Goal: Task Accomplishment & Management: Manage account settings

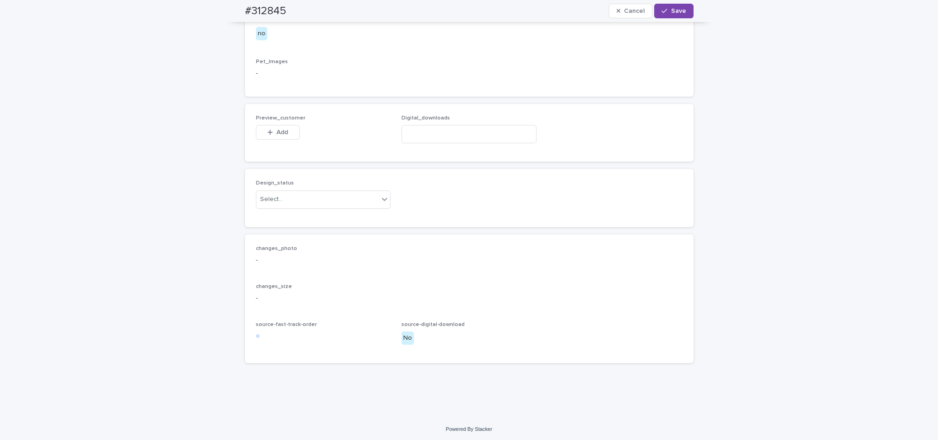
scroll to position [534, 0]
click at [308, 221] on div "Uploaded" at bounding box center [318, 227] width 134 height 16
click at [279, 133] on span "Add" at bounding box center [282, 130] width 11 height 6
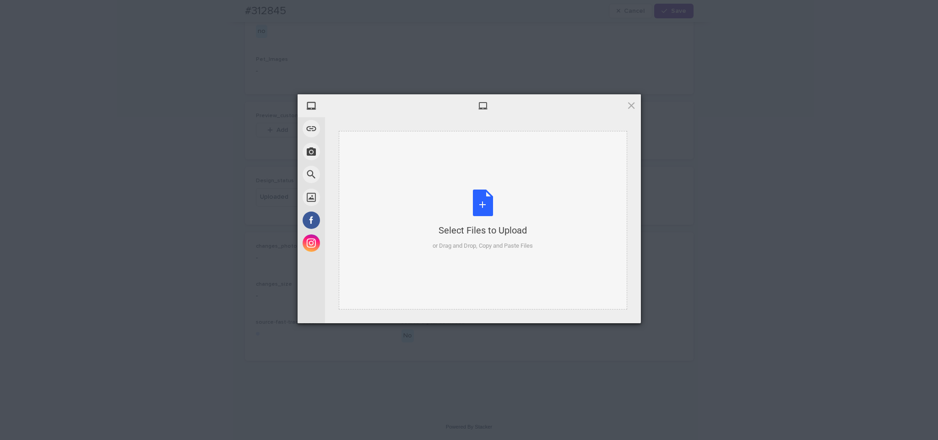
click at [433, 143] on div "Select Files to Upload or Drag and Drop, Copy and Paste Files" at bounding box center [483, 220] width 289 height 179
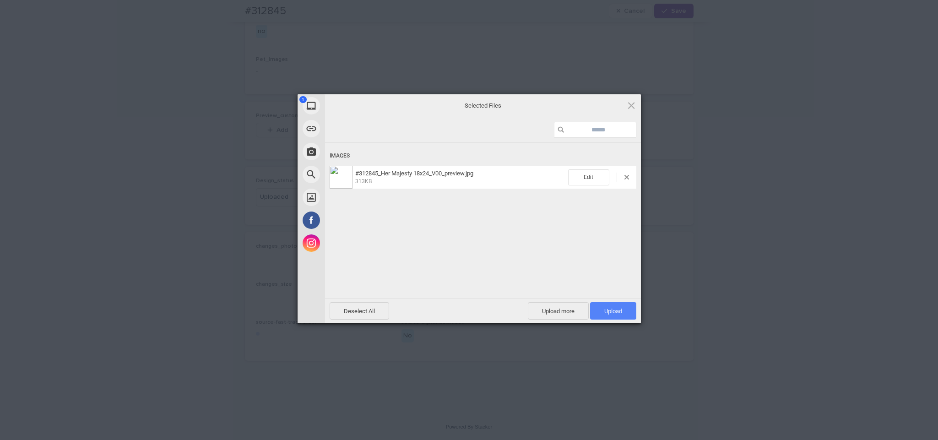
click at [620, 308] on span "Upload 1" at bounding box center [614, 311] width 18 height 7
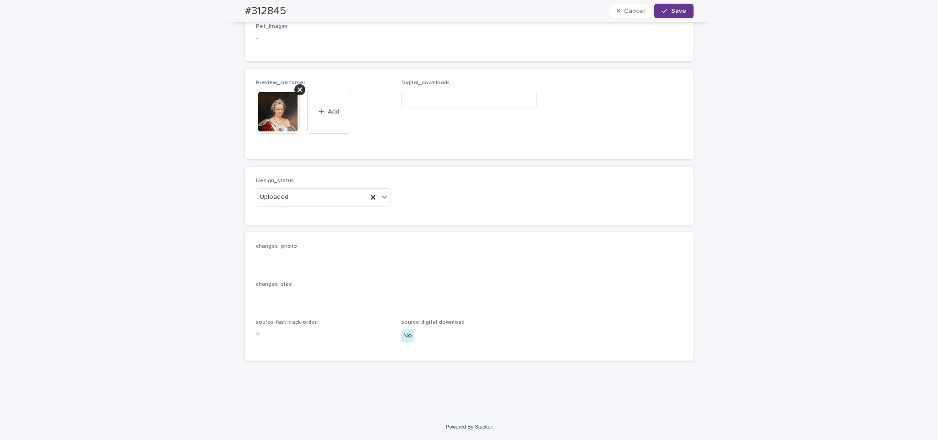
click at [683, 8] on button "Save" at bounding box center [673, 11] width 39 height 15
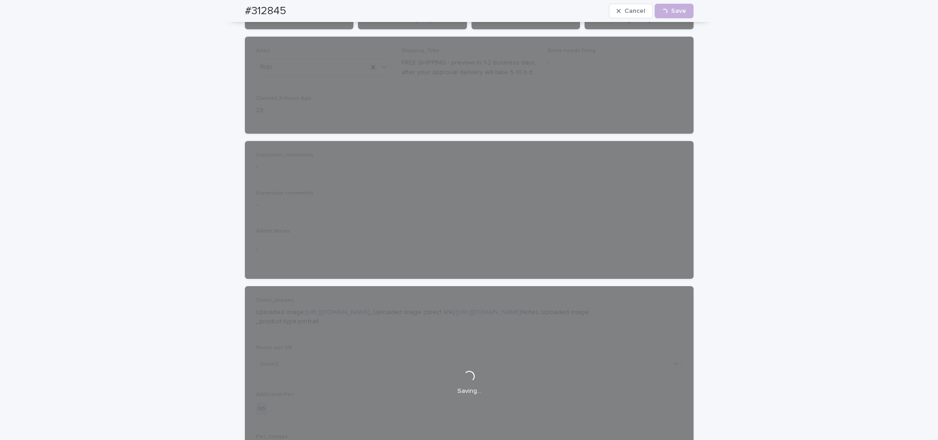
scroll to position [0, 0]
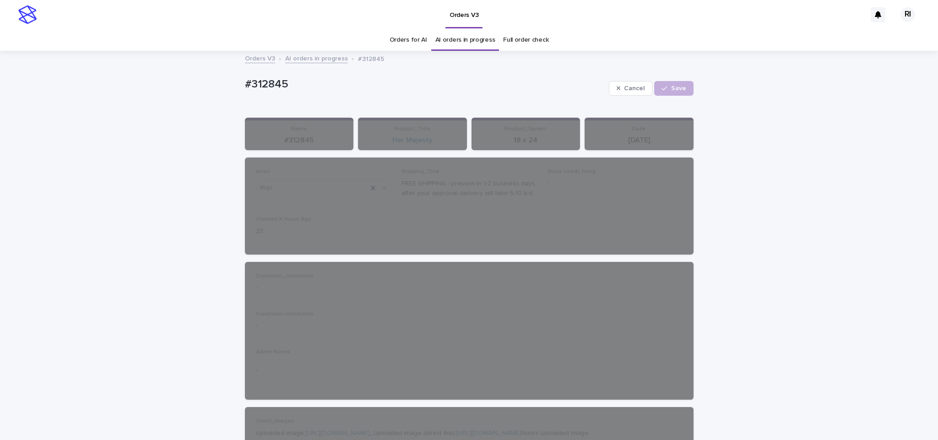
click at [322, 56] on link "AI orders in progress" at bounding box center [316, 58] width 63 height 11
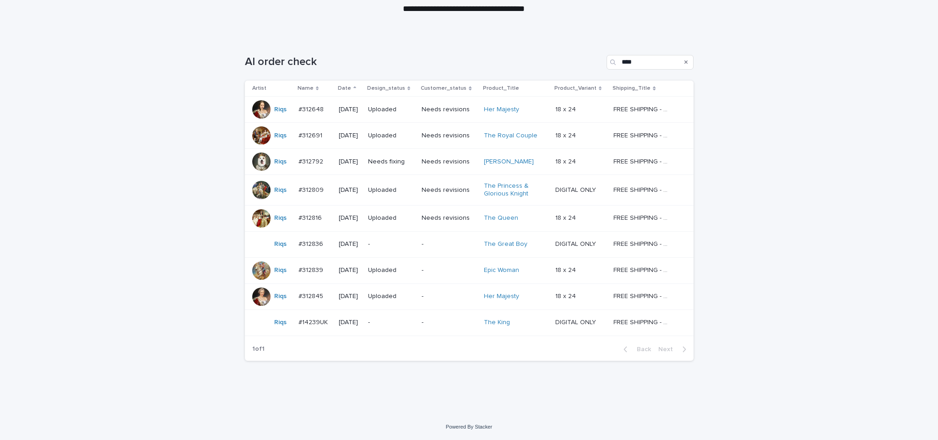
scroll to position [109, 0]
click at [418, 168] on td "Needs fixing" at bounding box center [392, 162] width 54 height 26
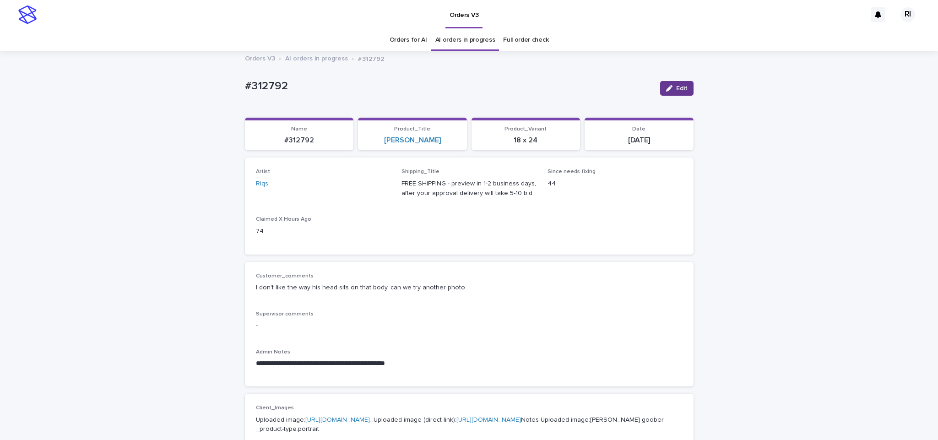
click at [663, 82] on button "Edit" at bounding box center [676, 88] width 33 height 15
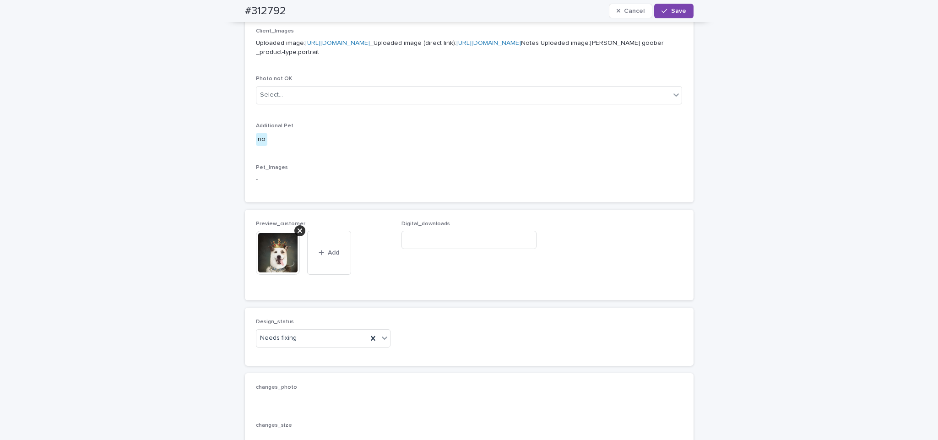
scroll to position [522, 0]
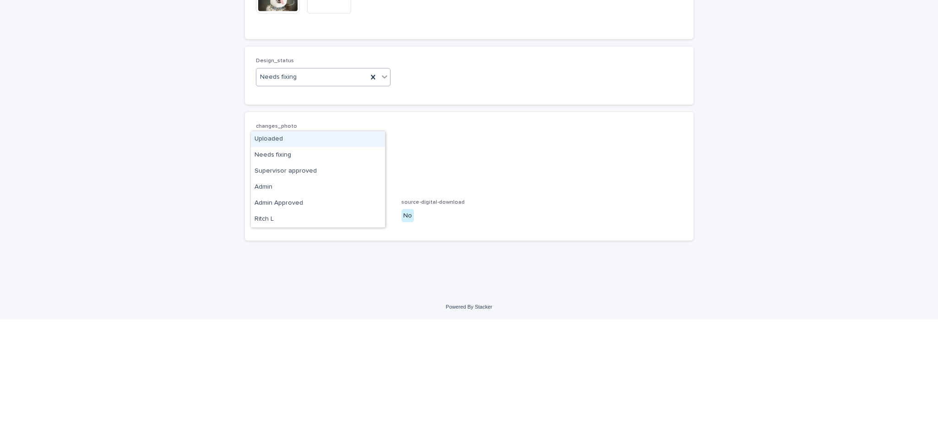
click at [293, 257] on div "Uploaded" at bounding box center [318, 259] width 134 height 16
click at [294, 95] on div at bounding box center [299, 89] width 11 height 11
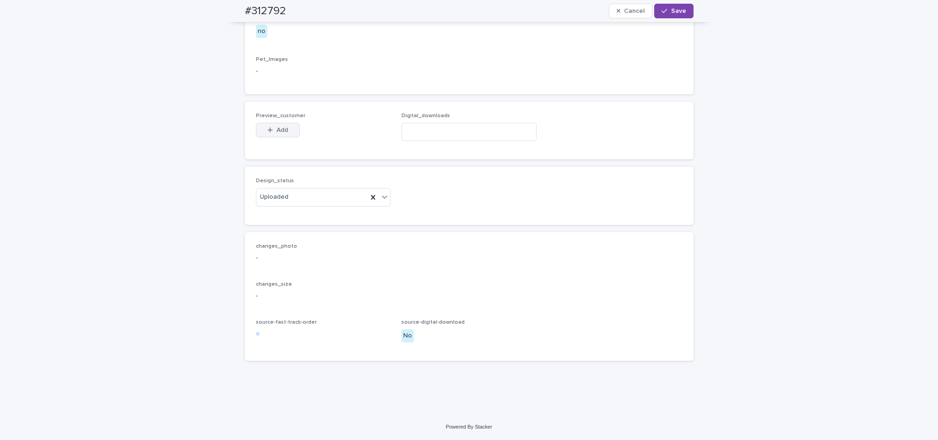
click at [276, 137] on button "Add" at bounding box center [278, 130] width 44 height 15
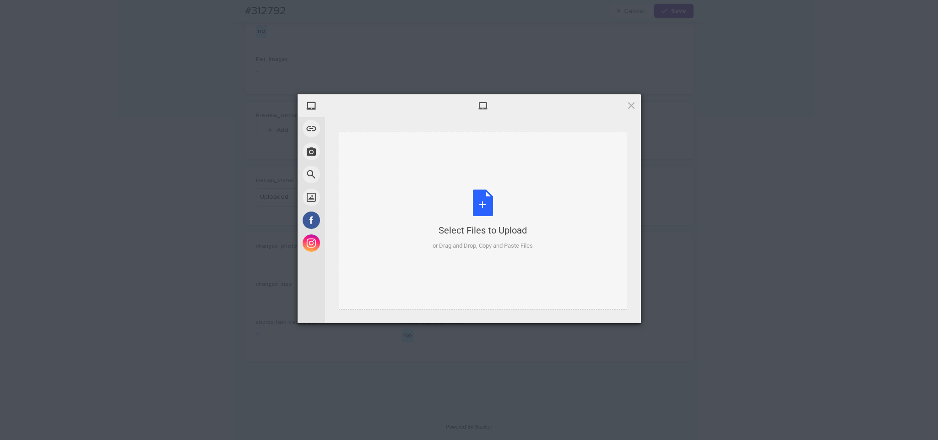
click at [451, 176] on div "Select Files to Upload or Drag and Drop, Copy and Paste Files" at bounding box center [483, 220] width 289 height 179
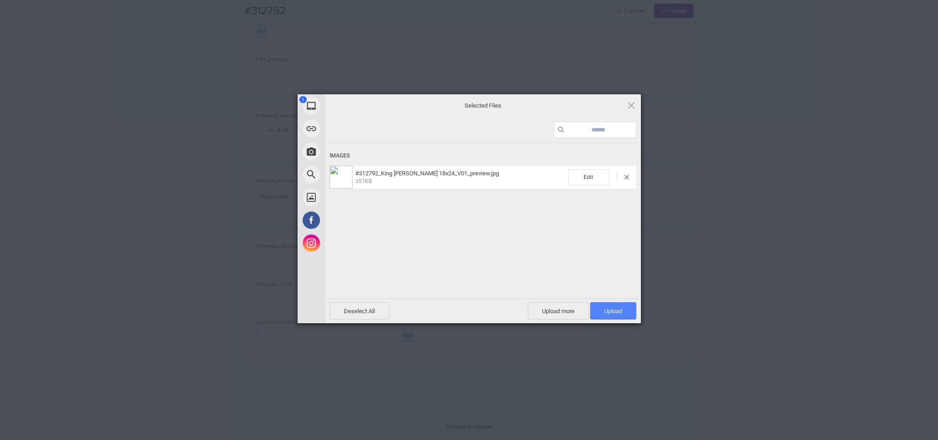
click at [602, 305] on span "Upload 1" at bounding box center [613, 310] width 46 height 17
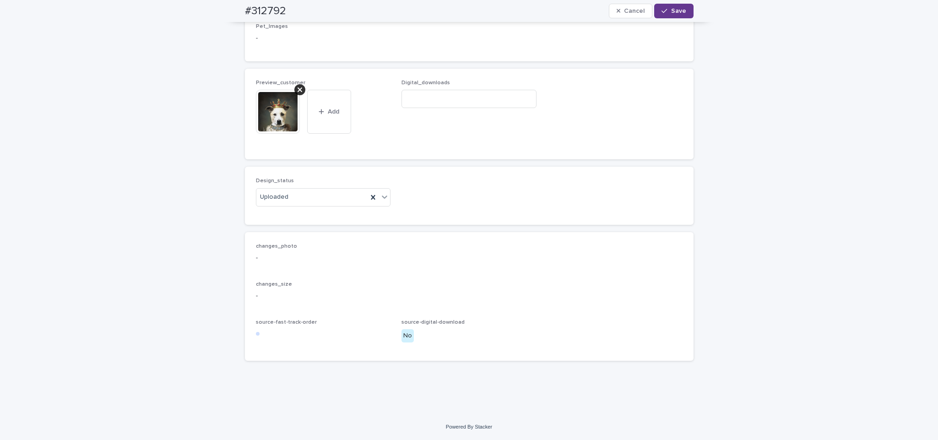
click at [671, 8] on span "Save" at bounding box center [678, 11] width 15 height 6
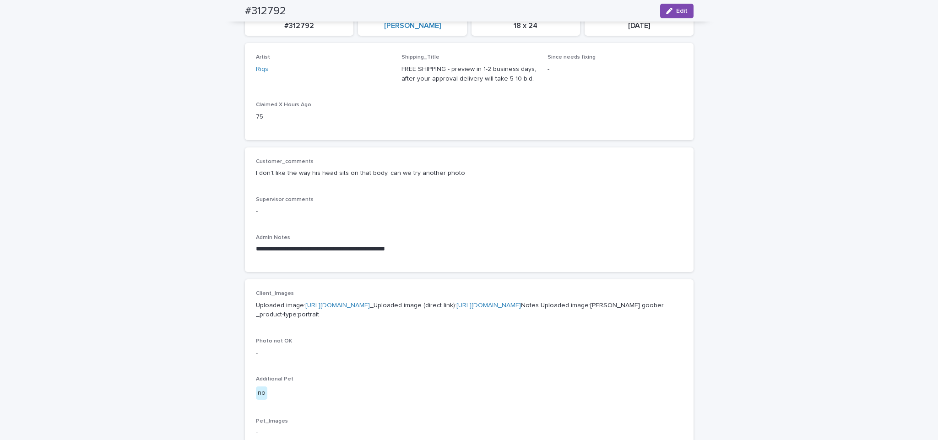
scroll to position [25, 0]
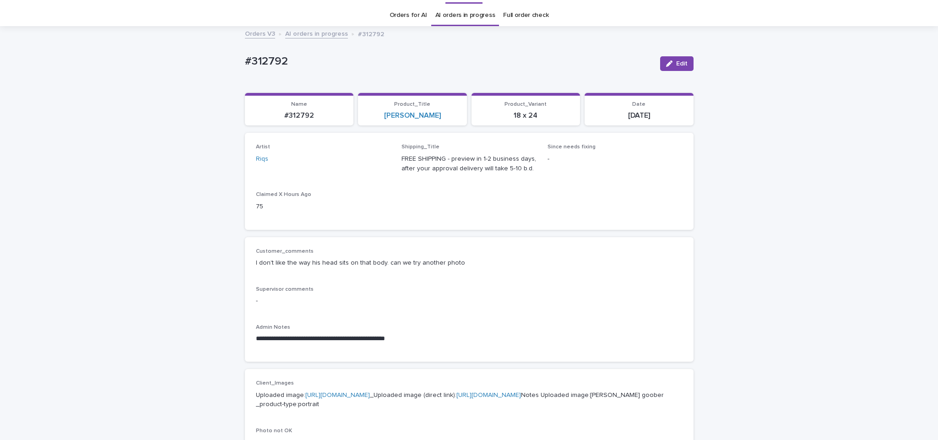
click at [296, 37] on link "AI orders in progress" at bounding box center [316, 33] width 63 height 11
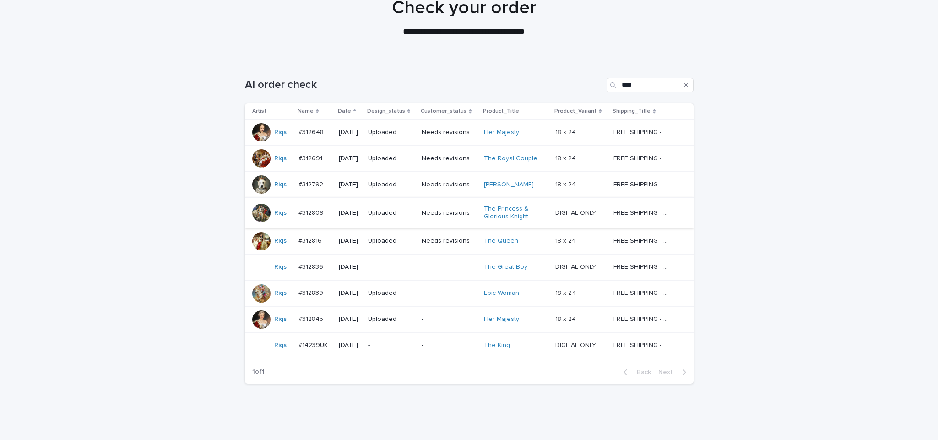
scroll to position [94, 0]
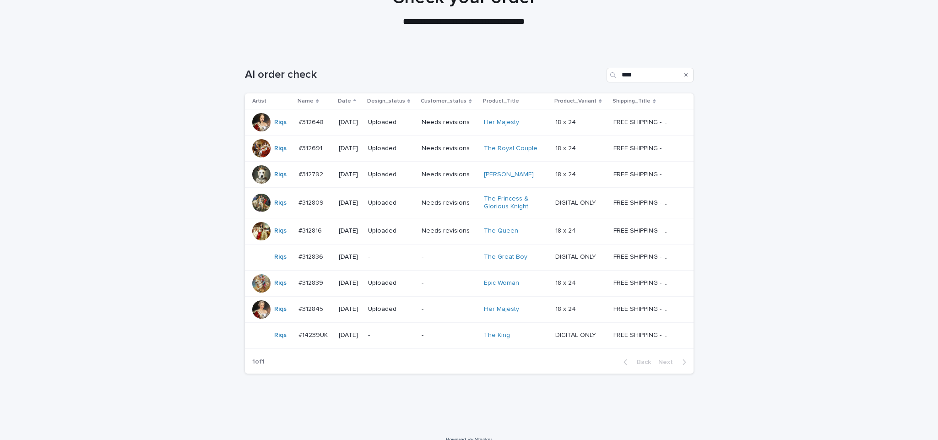
click at [409, 260] on p "-" at bounding box center [391, 257] width 46 height 8
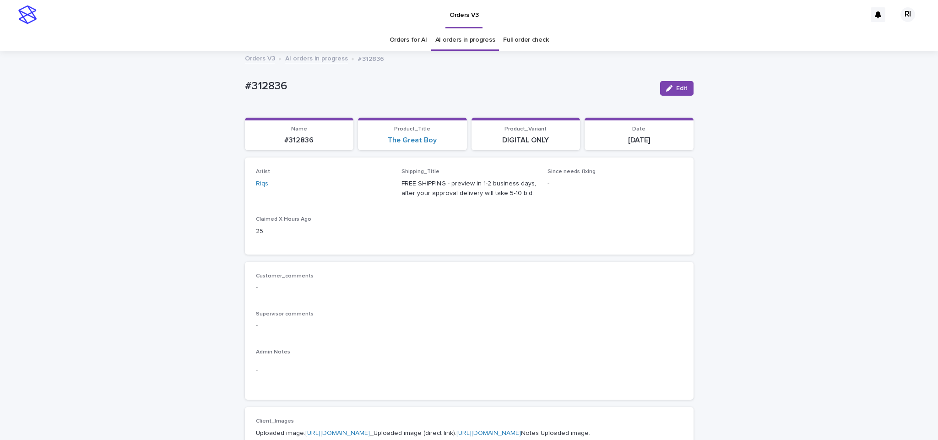
click at [679, 92] on button "Edit" at bounding box center [676, 88] width 33 height 15
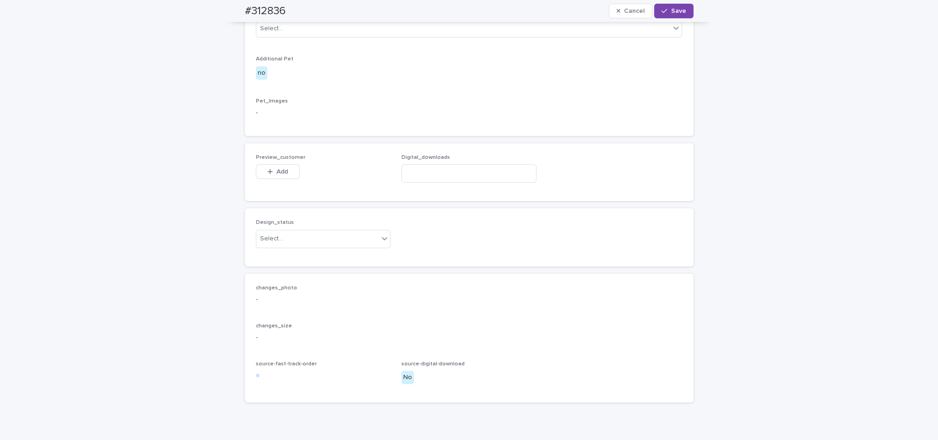
scroll to position [485, 0]
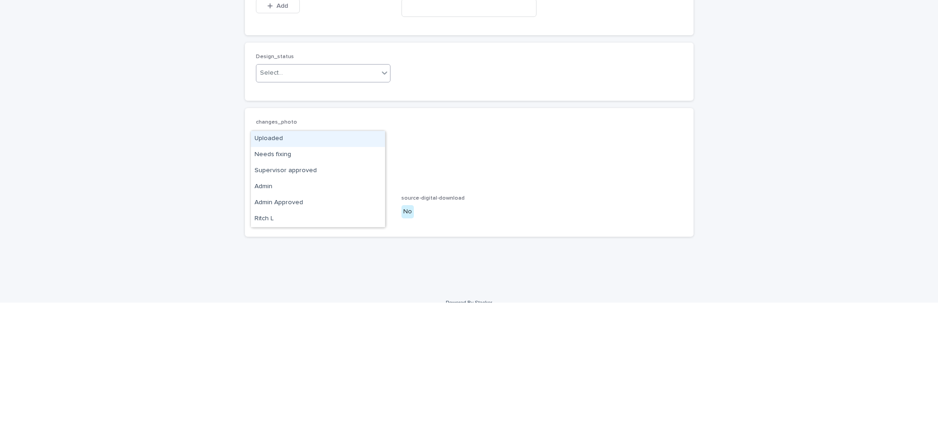
click at [332, 276] on div "Uploaded" at bounding box center [318, 276] width 134 height 16
click at [488, 227] on div "Design_status option Uploaded, selected. 0 results available. Select is focused…" at bounding box center [469, 209] width 427 height 36
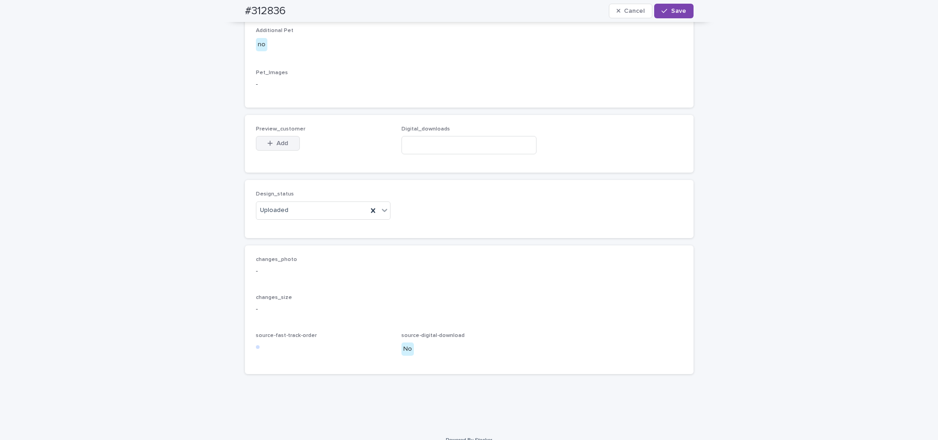
click at [268, 151] on button "Add" at bounding box center [278, 143] width 44 height 15
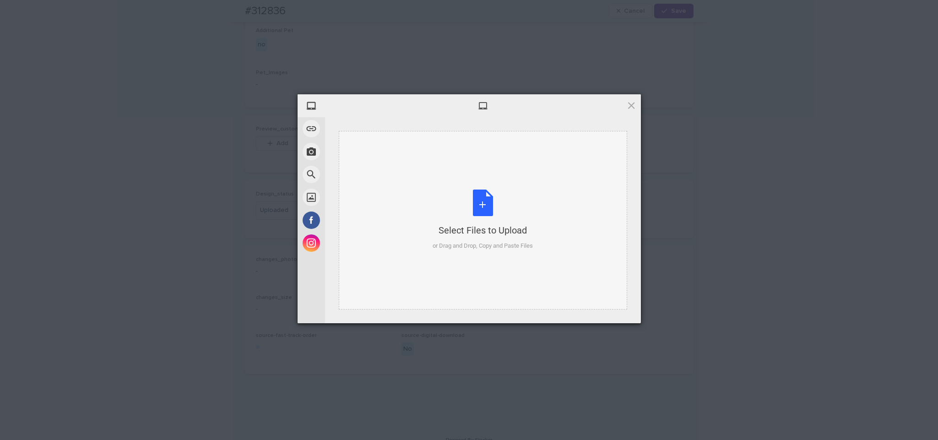
click at [500, 193] on div "Select Files to Upload or Drag and Drop, Copy and Paste Files" at bounding box center [483, 220] width 100 height 61
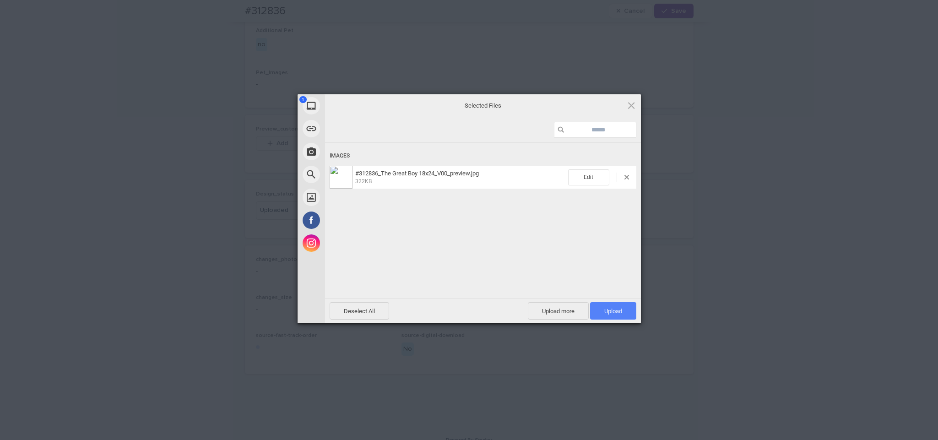
click at [618, 312] on span "Upload 1" at bounding box center [614, 311] width 18 height 7
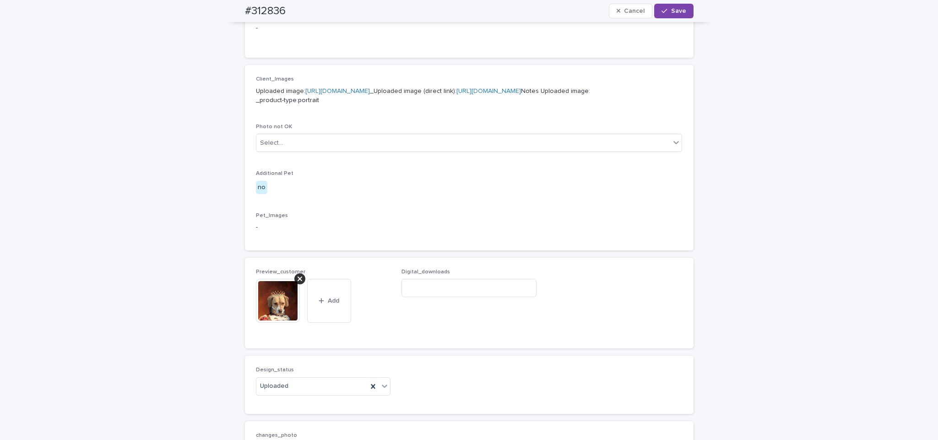
scroll to position [383, 0]
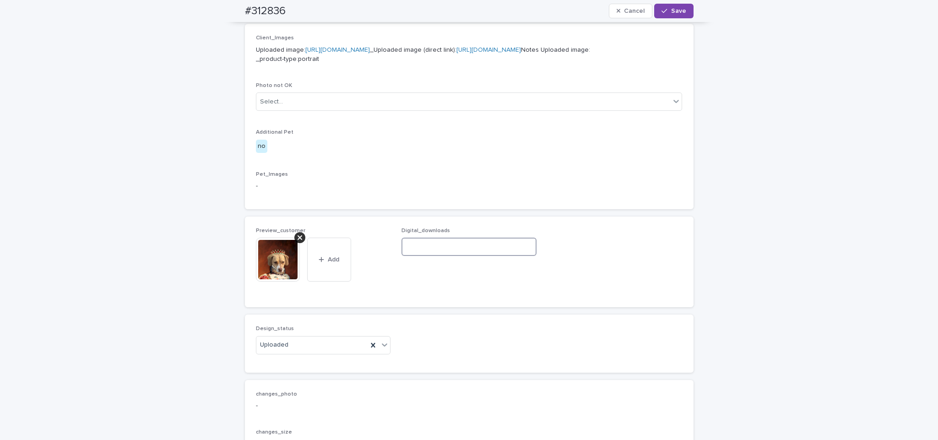
paste input "**********"
type input "**********"
click at [671, 11] on span "Save" at bounding box center [678, 11] width 15 height 6
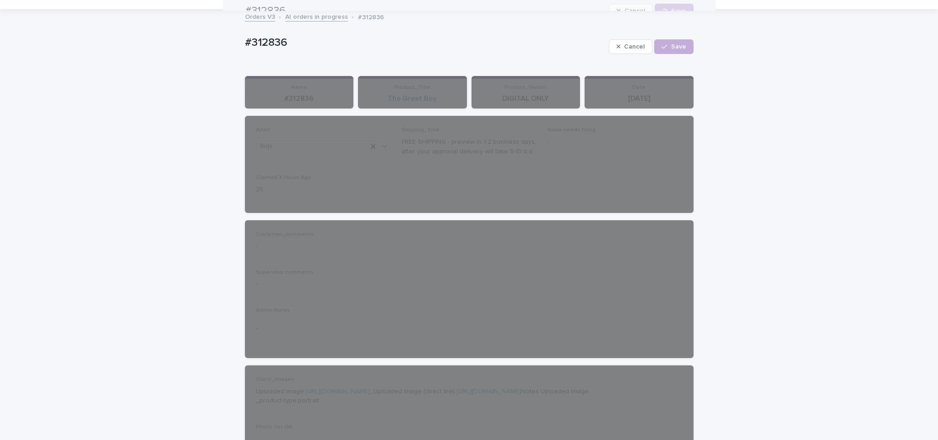
scroll to position [0, 0]
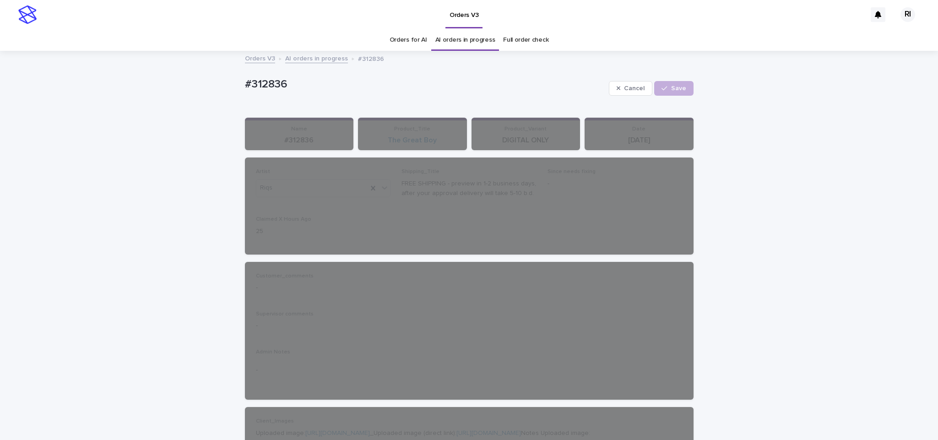
click at [305, 59] on link "AI orders in progress" at bounding box center [316, 58] width 63 height 11
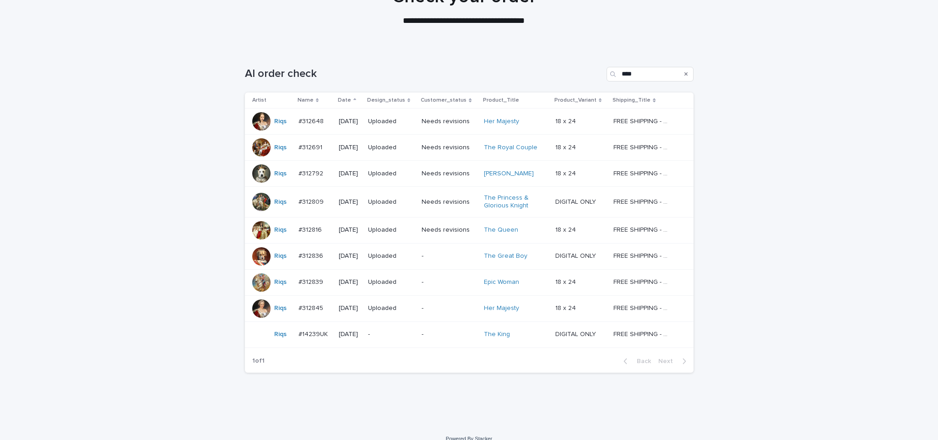
scroll to position [96, 0]
